Goal: Information Seeking & Learning: Find specific fact

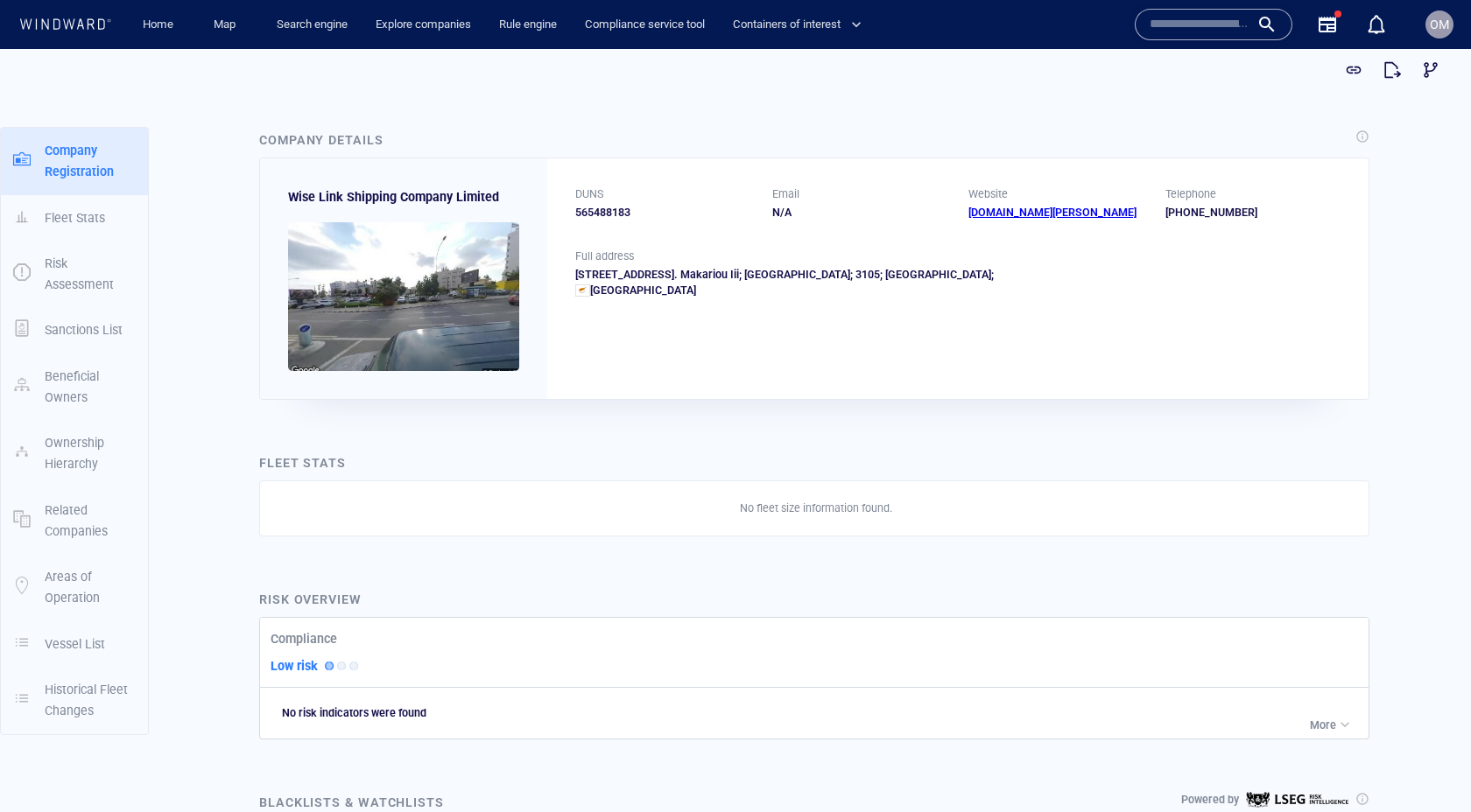
click at [607, 211] on div "565488183" at bounding box center [663, 212] width 176 height 16
copy div "565488183"
